Goal: Task Accomplishment & Management: Use online tool/utility

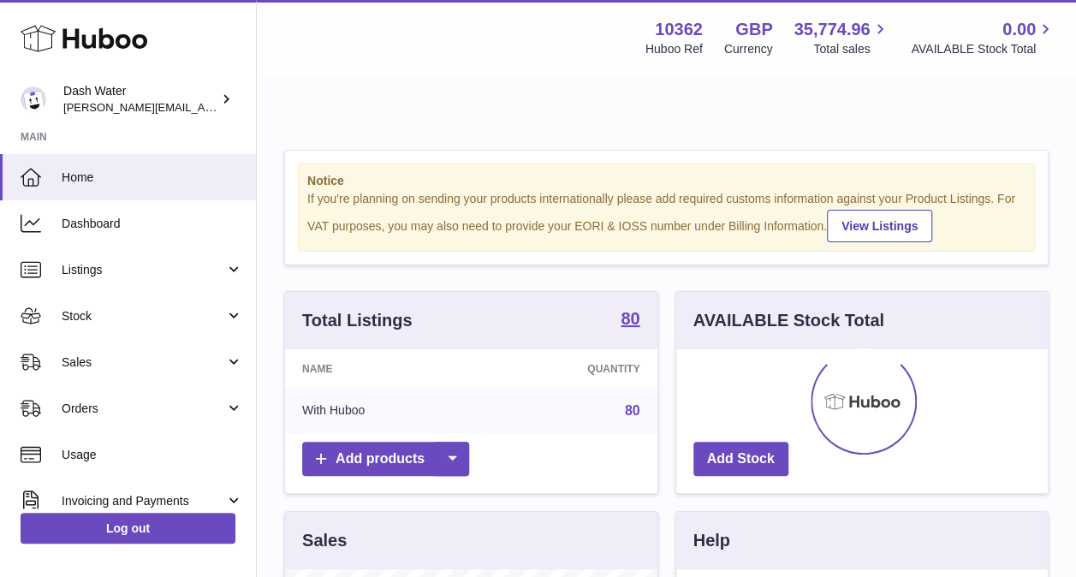
scroll to position [267, 372]
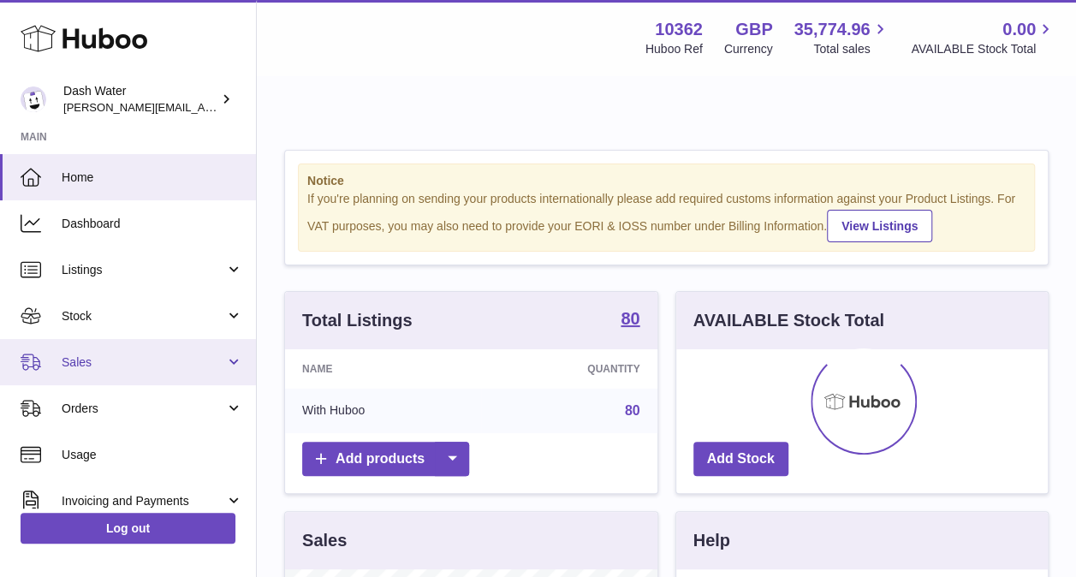
click at [238, 349] on link "Sales" at bounding box center [128, 362] width 256 height 46
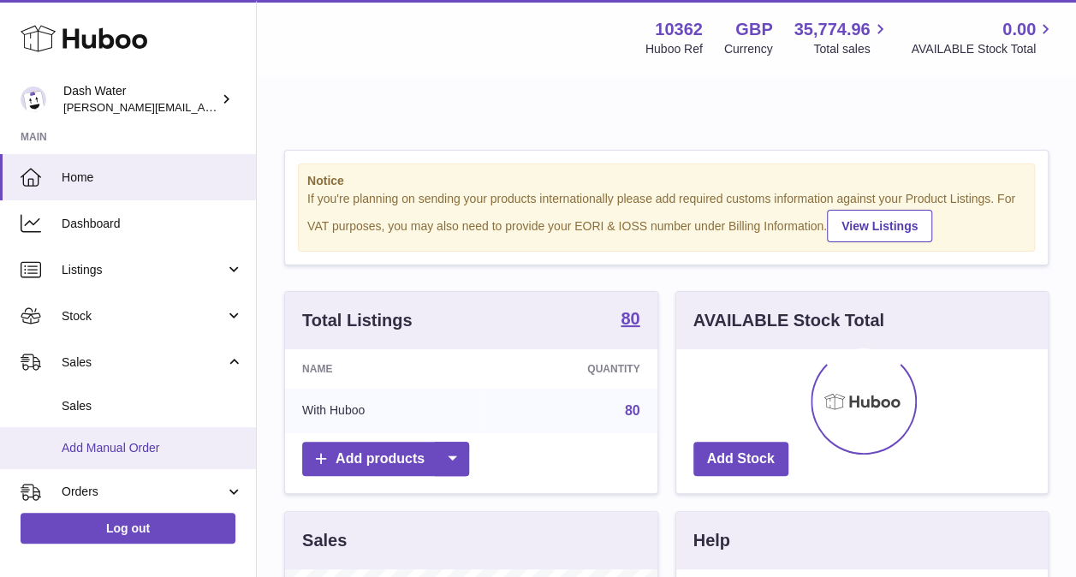
click at [127, 449] on span "Add Manual Order" at bounding box center [153, 448] width 182 height 16
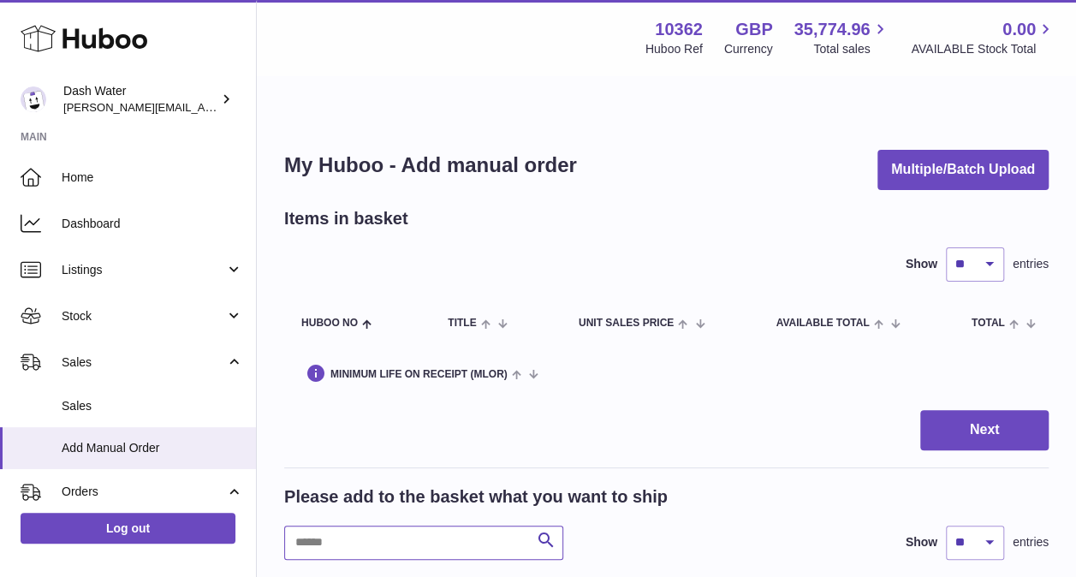
click at [345, 526] on input "text" at bounding box center [423, 543] width 279 height 34
type input "*****"
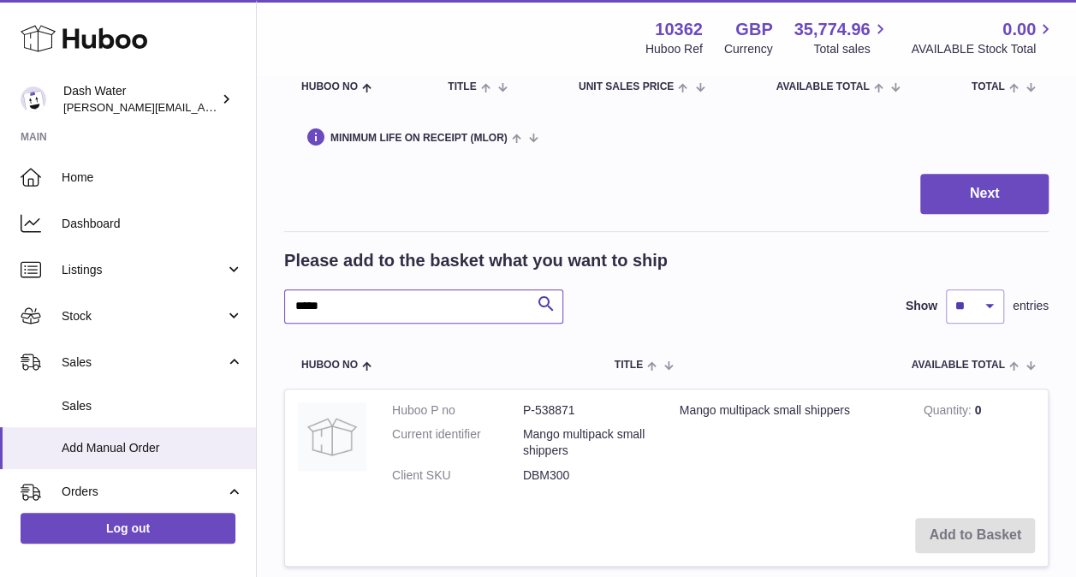
scroll to position [198, 0]
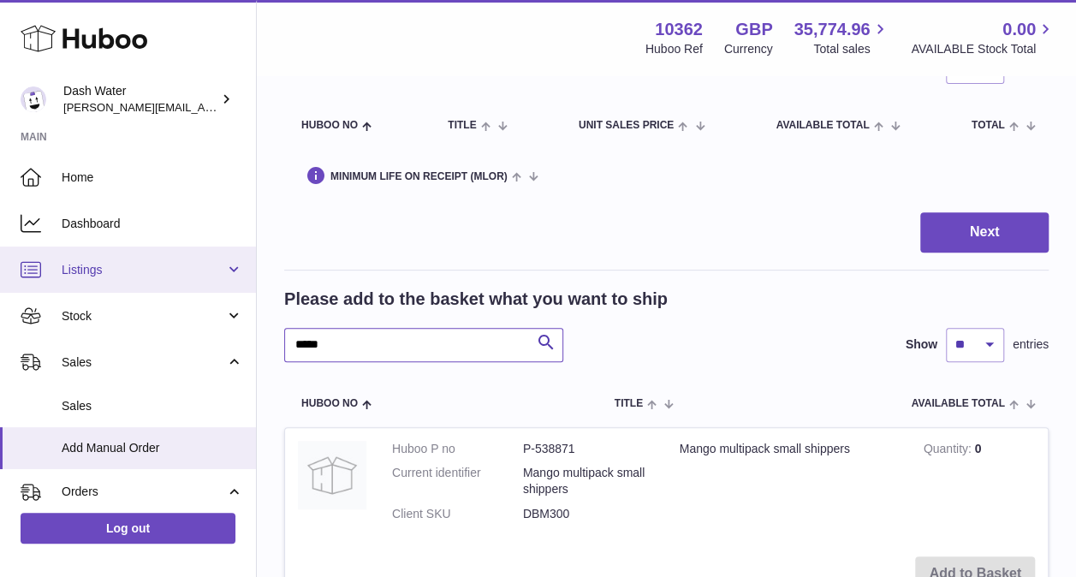
drag, startPoint x: 339, startPoint y: 298, endPoint x: 199, endPoint y: 285, distance: 141.0
click at [199, 285] on div "Huboo Dash Water james@dash-water.com Main Home Dashboard Listings Not with Hub…" at bounding box center [538, 321] width 1076 height 961
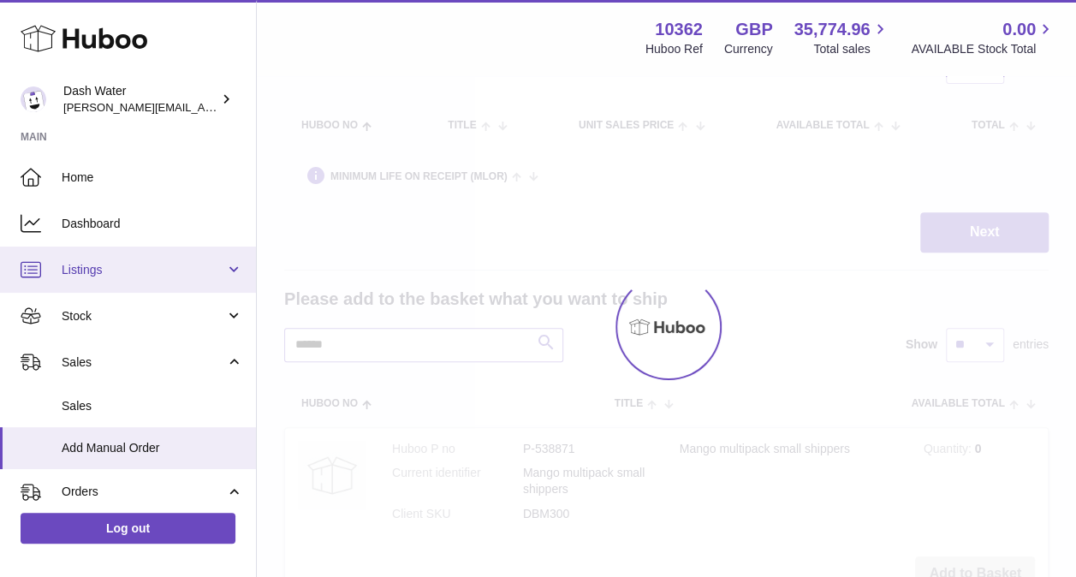
scroll to position [184, 0]
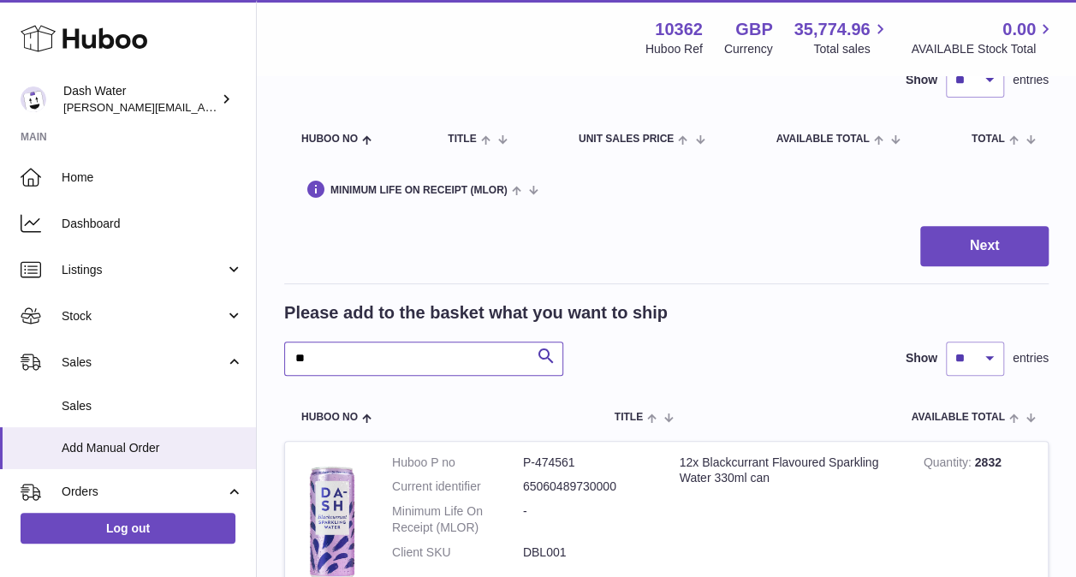
scroll to position [198, 0]
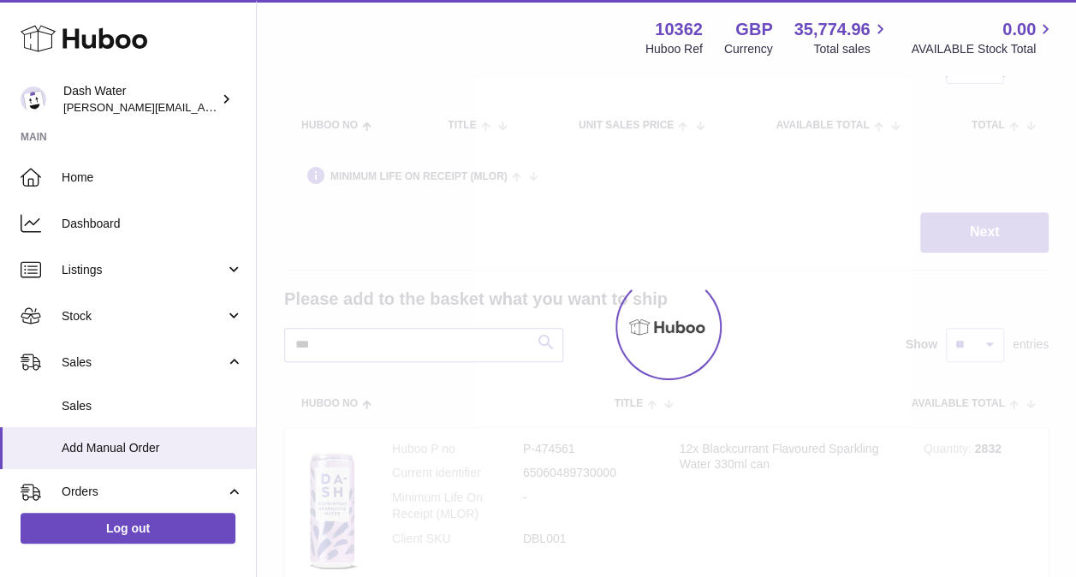
scroll to position [184, 0]
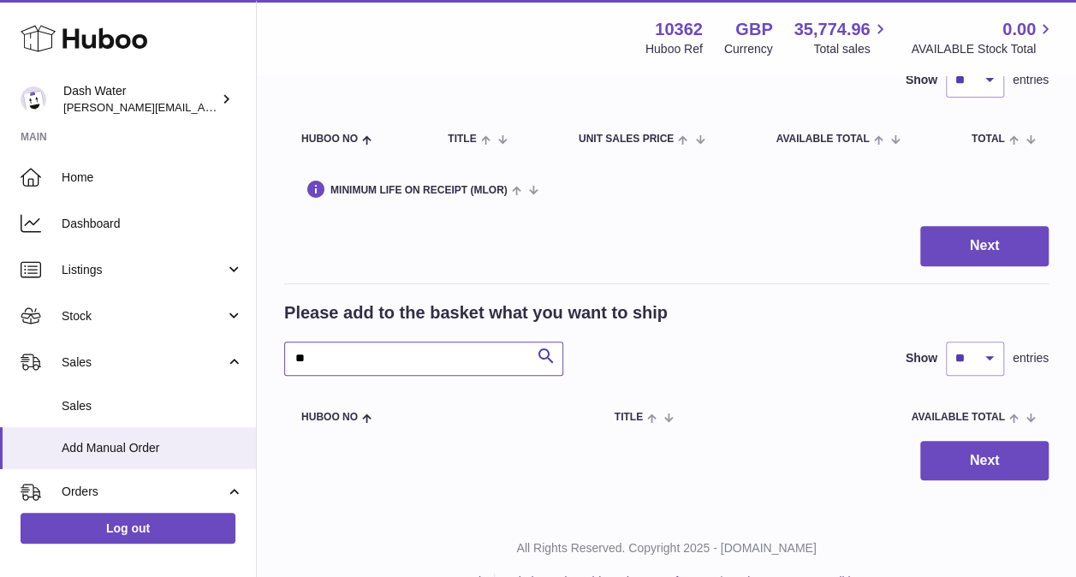
type input "*"
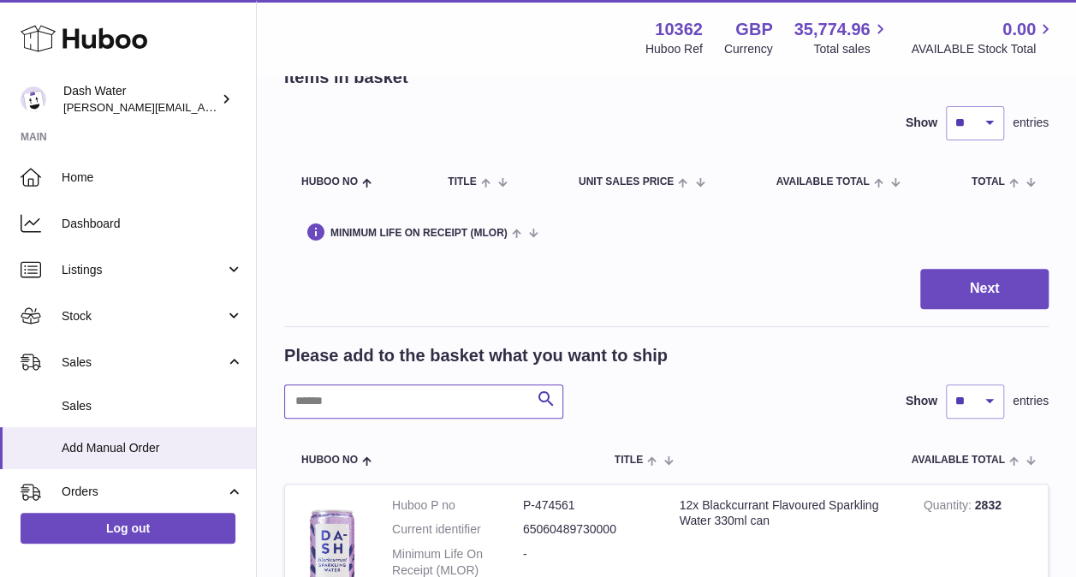
scroll to position [143, 0]
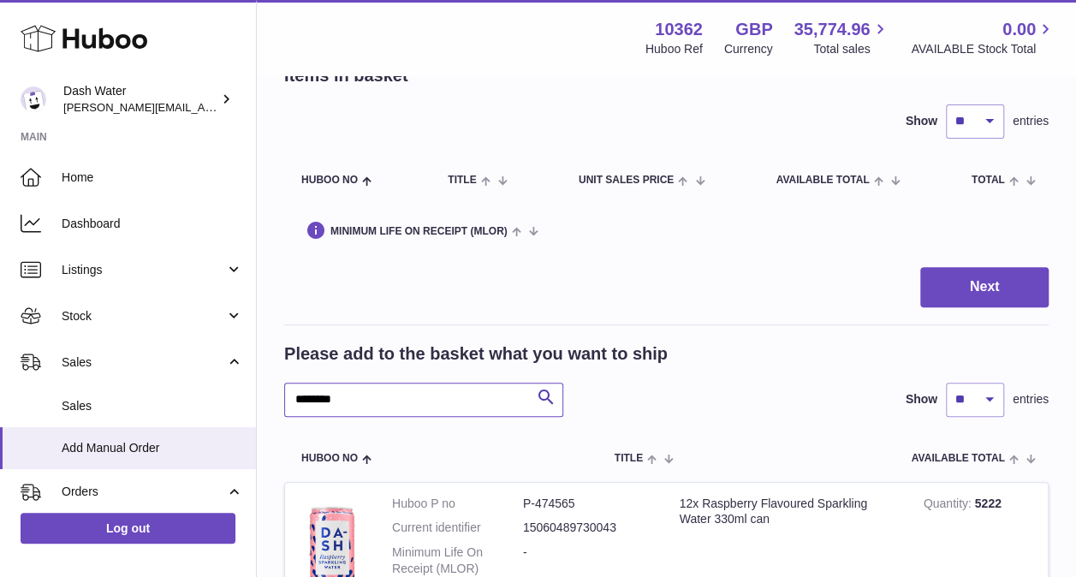
type input "*********"
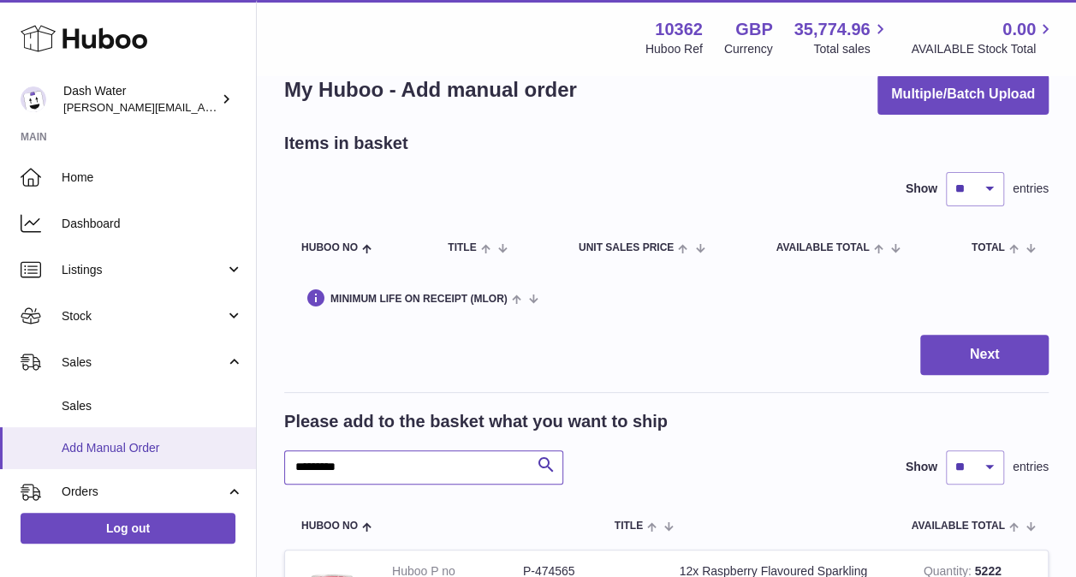
drag, startPoint x: 278, startPoint y: 420, endPoint x: 195, endPoint y: 429, distance: 83.5
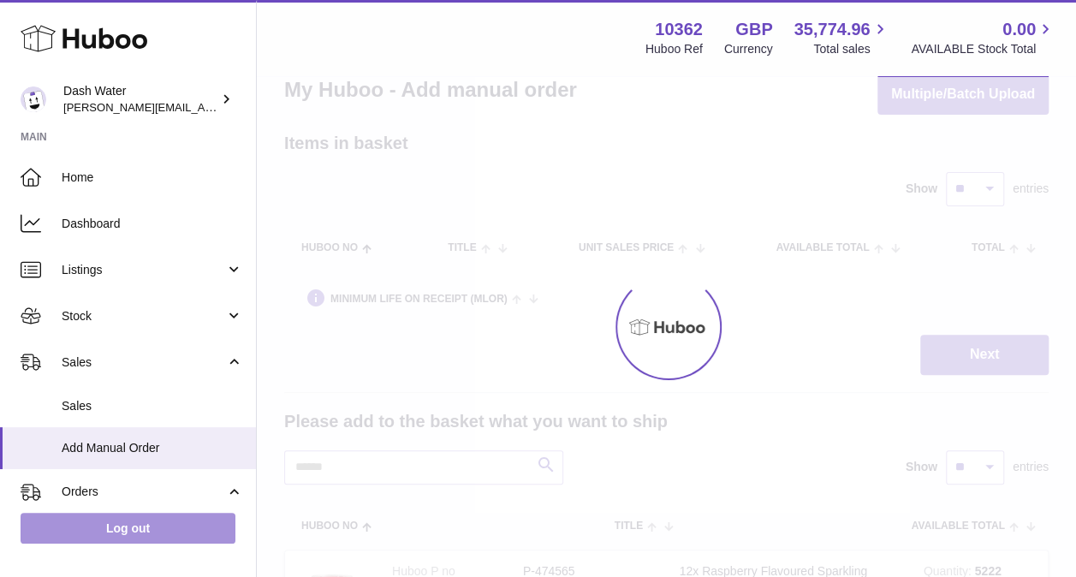
click at [133, 531] on link "Log out" at bounding box center [128, 528] width 215 height 31
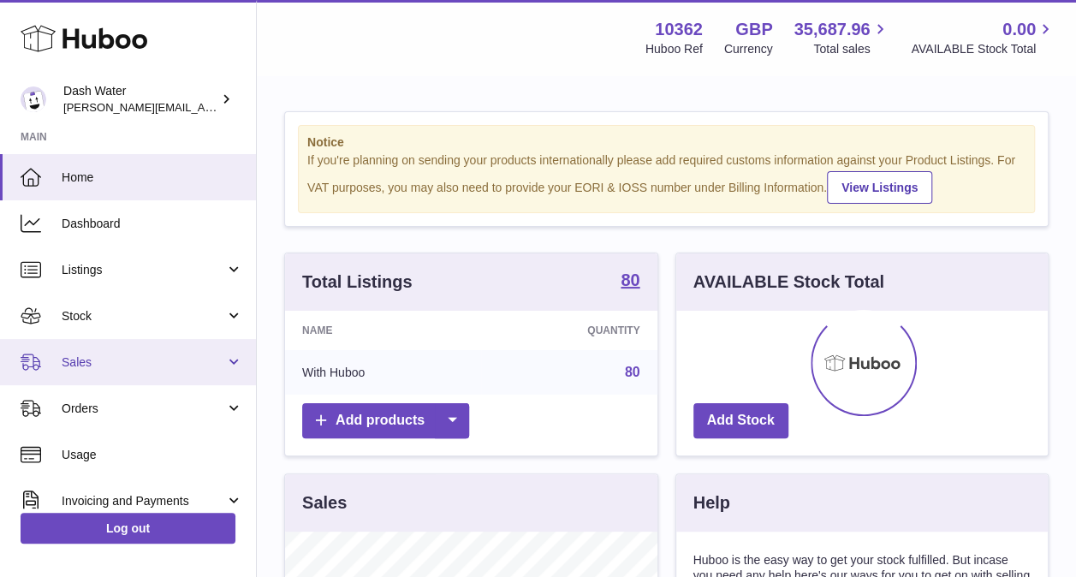
scroll to position [267, 372]
click at [190, 357] on span "Sales" at bounding box center [144, 362] width 164 height 16
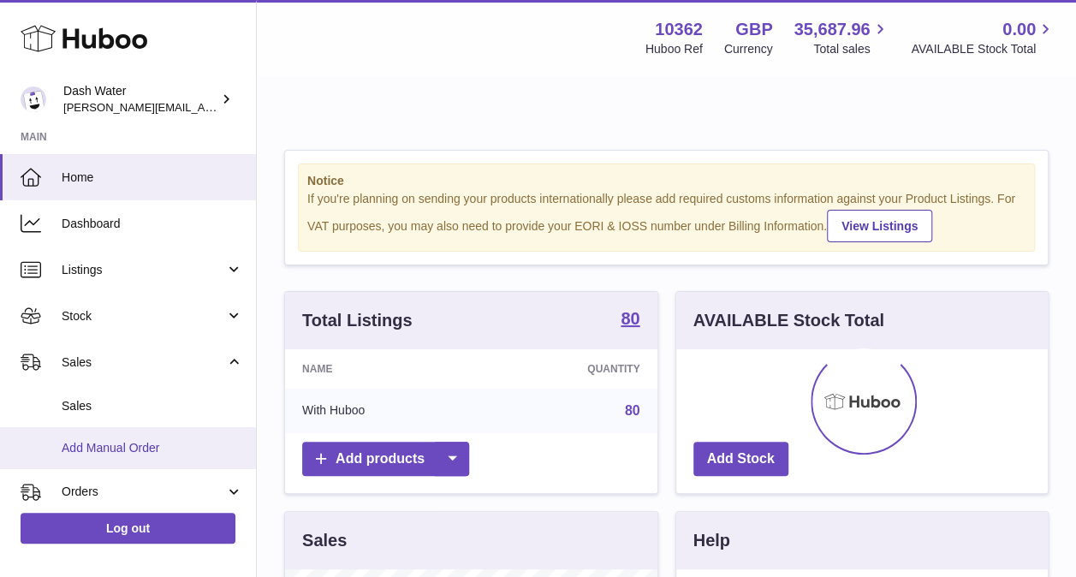
click at [113, 447] on span "Add Manual Order" at bounding box center [153, 448] width 182 height 16
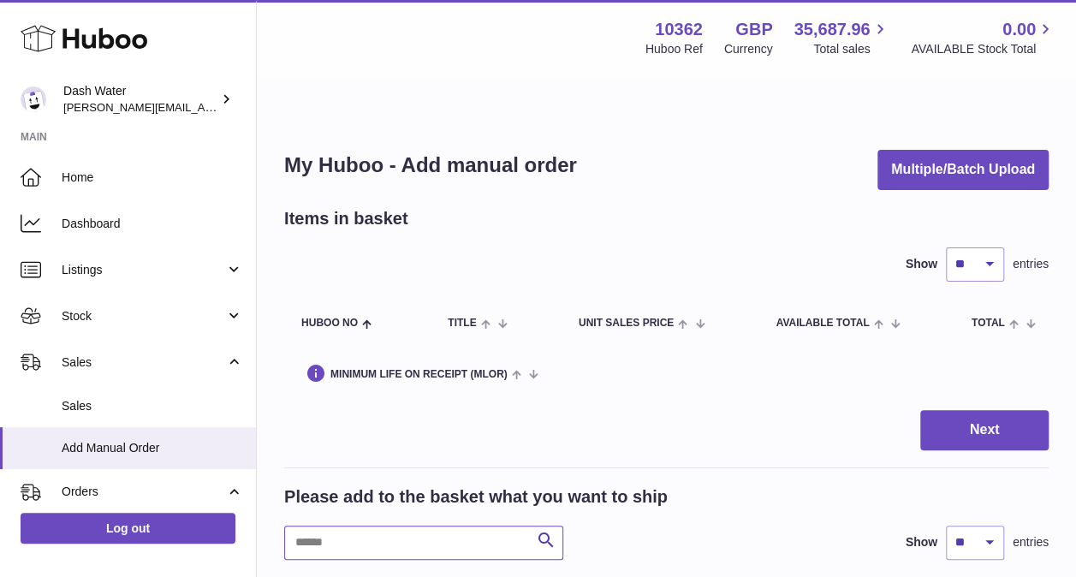
click at [346, 526] on input "text" at bounding box center [423, 543] width 279 height 34
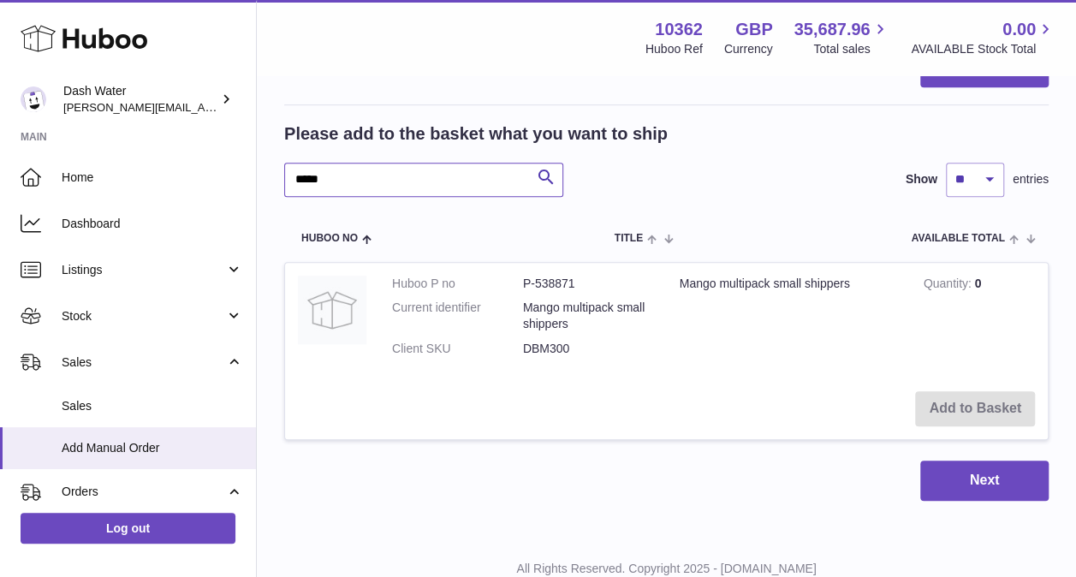
scroll to position [364, 0]
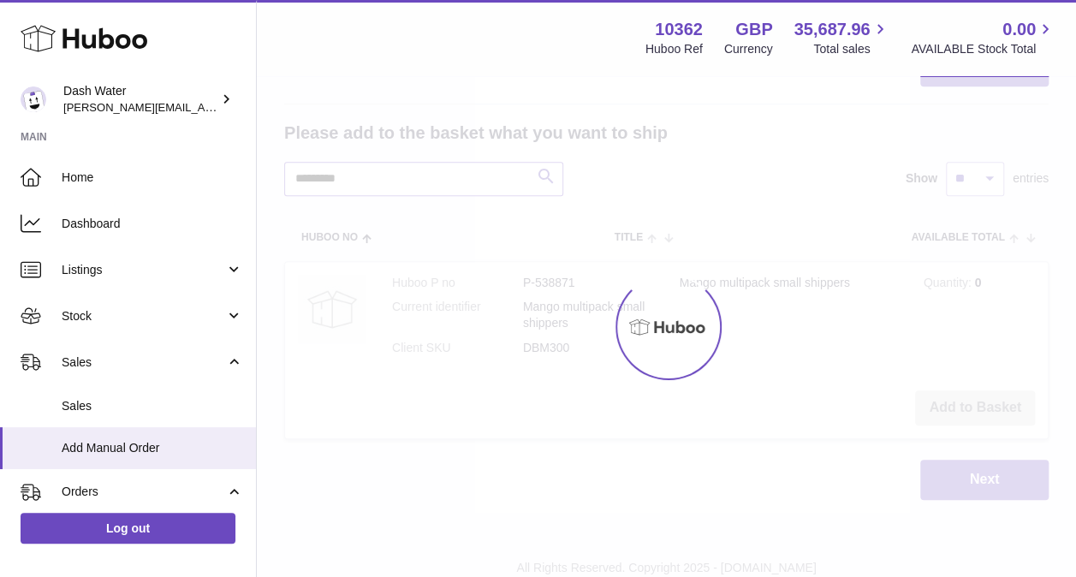
type input "*********"
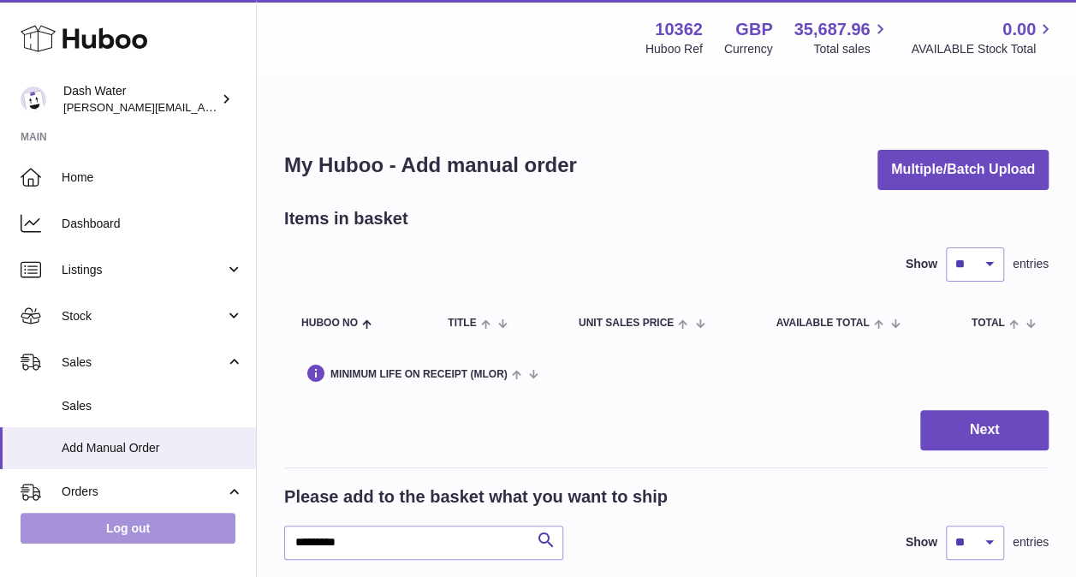
click at [132, 519] on link "Log out" at bounding box center [128, 528] width 215 height 31
